Goal: Task Accomplishment & Management: Manage account settings

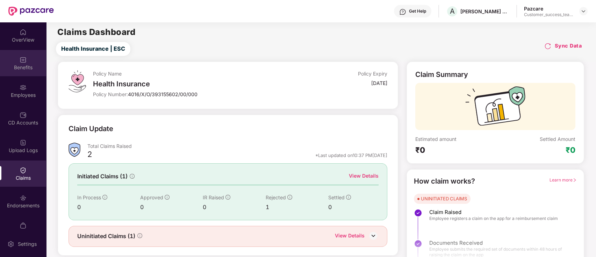
click at [9, 61] on div "Benefits" at bounding box center [23, 63] width 46 height 26
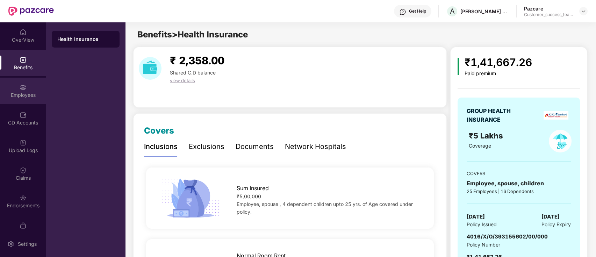
click at [22, 92] on div "Employees" at bounding box center [23, 95] width 46 height 7
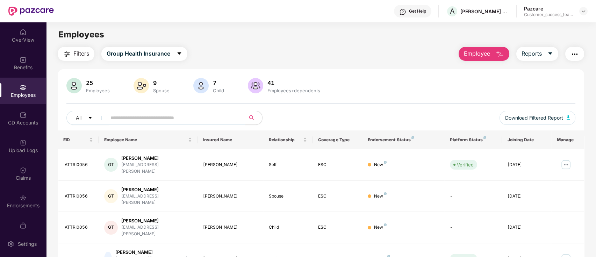
click at [160, 118] on input "text" at bounding box center [172, 118] width 125 height 10
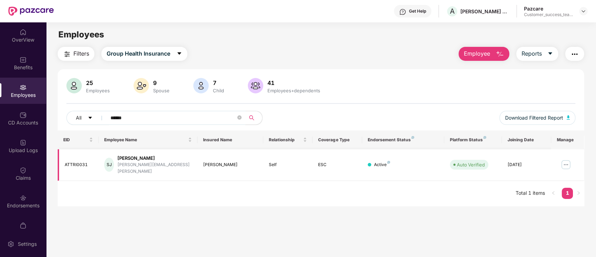
type input "******"
click at [562, 161] on img at bounding box center [565, 164] width 11 height 11
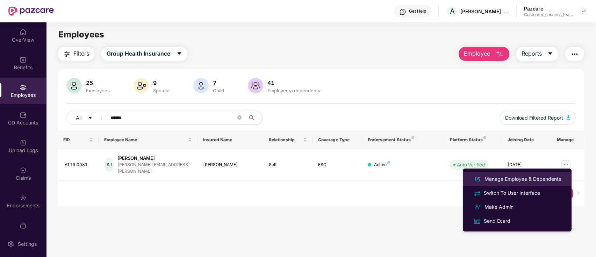
click at [552, 181] on div "Manage Employee & Dependents" at bounding box center [522, 179] width 79 height 8
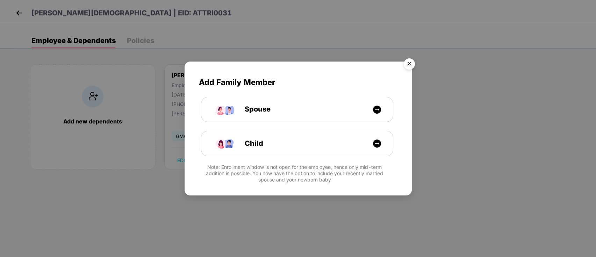
click at [408, 64] on img "Close" at bounding box center [410, 65] width 20 height 20
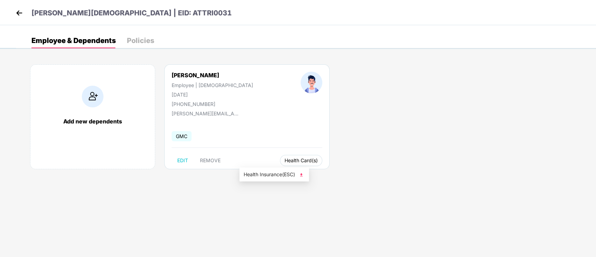
click at [285, 160] on span "Health Card(s)" at bounding box center [301, 160] width 33 height 3
click at [258, 171] on span "Health Insurance(ESC)" at bounding box center [274, 175] width 61 height 8
click at [14, 15] on img at bounding box center [19, 13] width 10 height 10
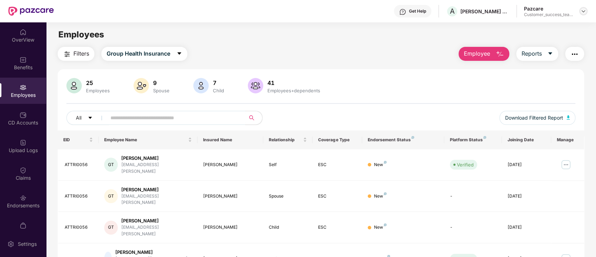
click at [583, 10] on img at bounding box center [584, 11] width 6 height 6
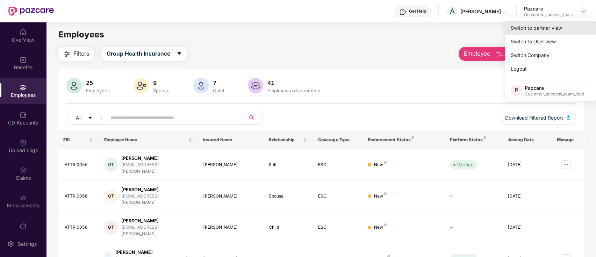
click at [578, 28] on div "Switch to partner view" at bounding box center [550, 28] width 91 height 14
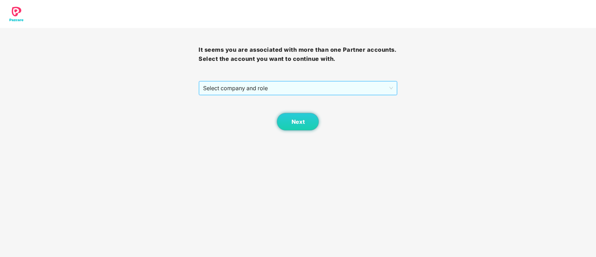
click at [330, 89] on span "Select company and role" at bounding box center [297, 87] width 189 height 13
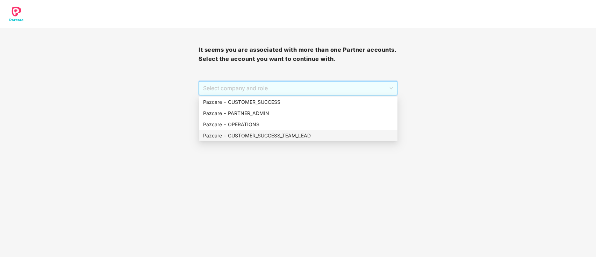
click at [319, 136] on div "Pazcare - CUSTOMER_SUCCESS_TEAM_LEAD" at bounding box center [298, 136] width 190 height 8
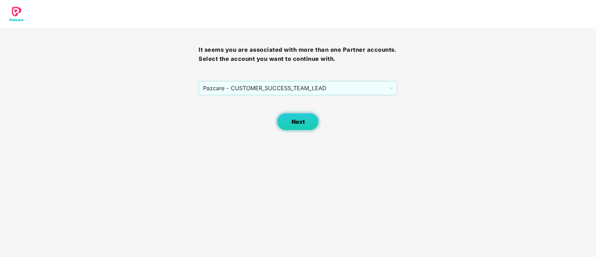
click at [304, 119] on button "Next" at bounding box center [298, 121] width 42 height 17
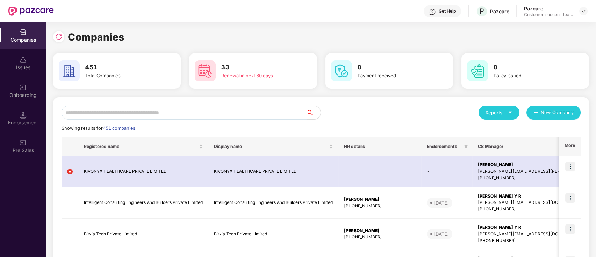
click at [223, 116] on input "text" at bounding box center [184, 113] width 245 height 14
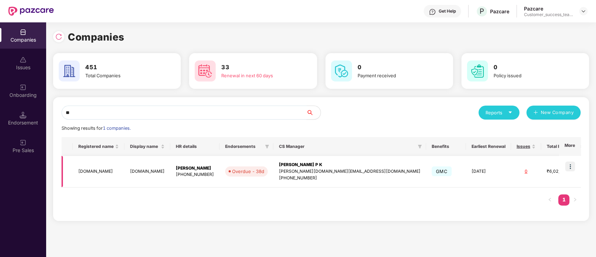
type input "**"
click at [568, 167] on img at bounding box center [570, 166] width 10 height 10
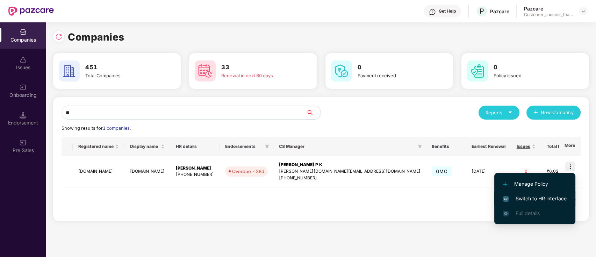
click at [568, 199] on li "Switch to HR interface" at bounding box center [534, 198] width 81 height 15
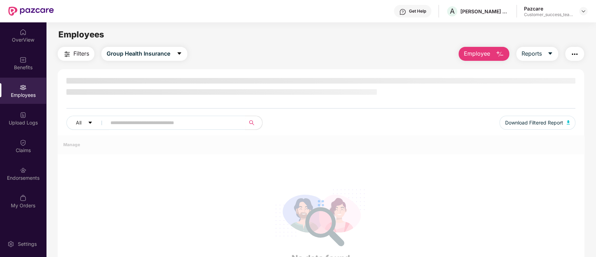
click at [20, 96] on div "Employees" at bounding box center [23, 95] width 46 height 7
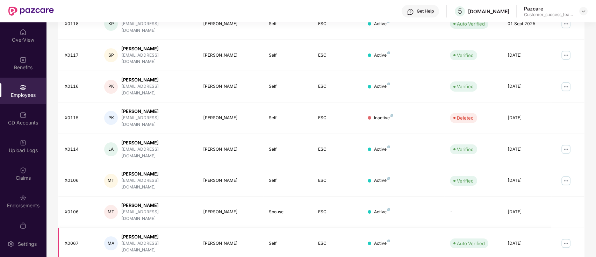
scroll to position [172, 0]
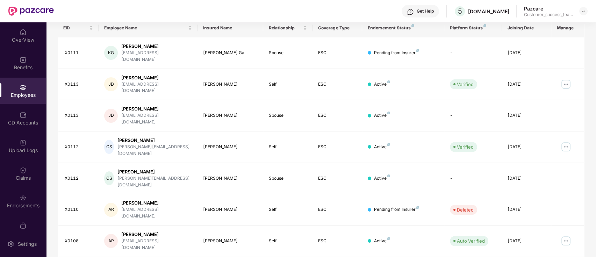
scroll to position [79, 0]
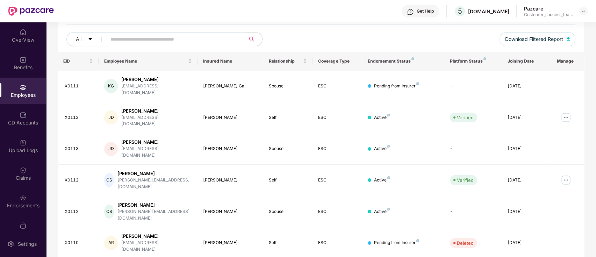
click at [223, 36] on input "text" at bounding box center [172, 39] width 125 height 10
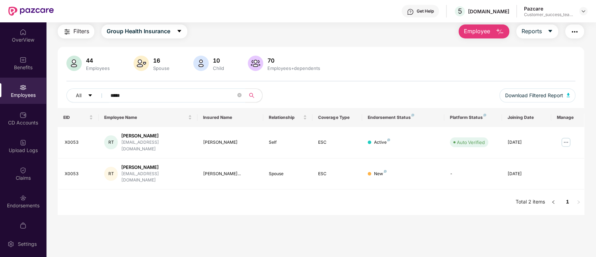
scroll to position [22, 0]
type input "*****"
